Goal: Find specific page/section: Find specific page/section

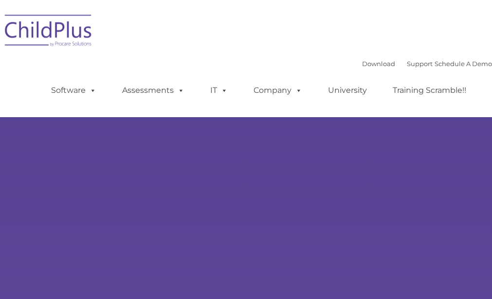
select select "MEDIUM"
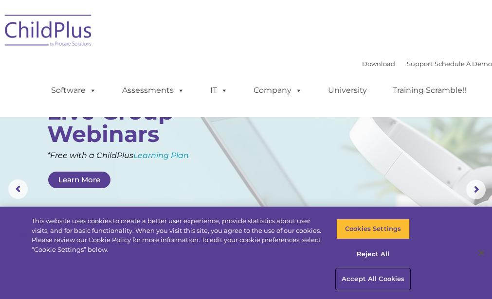
click at [352, 277] on button "Accept All Cookies" at bounding box center [373, 279] width 74 height 20
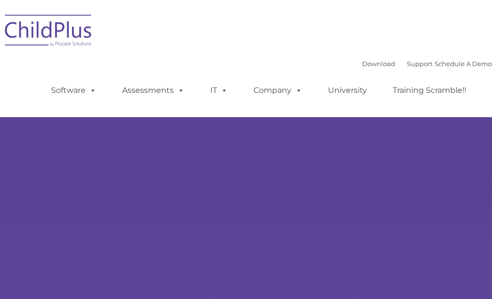
type input ""
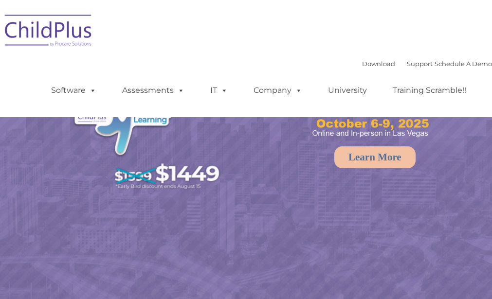
select select "MEDIUM"
